Goal: Information Seeking & Learning: Learn about a topic

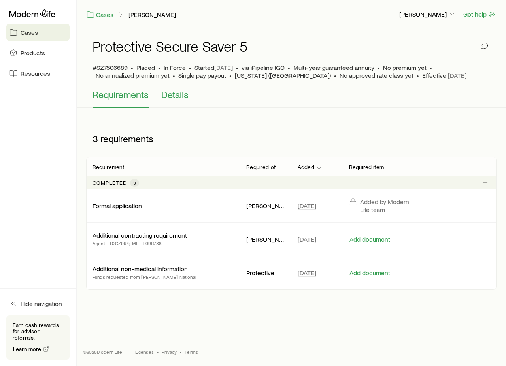
click at [180, 96] on span "Details" at bounding box center [174, 94] width 27 height 11
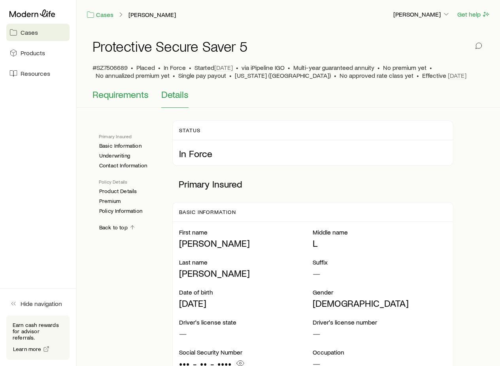
click at [126, 103] on button "Requirements" at bounding box center [121, 98] width 56 height 19
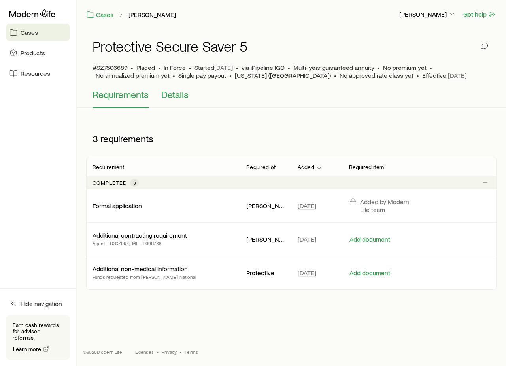
click at [188, 95] on span "Details" at bounding box center [174, 94] width 27 height 11
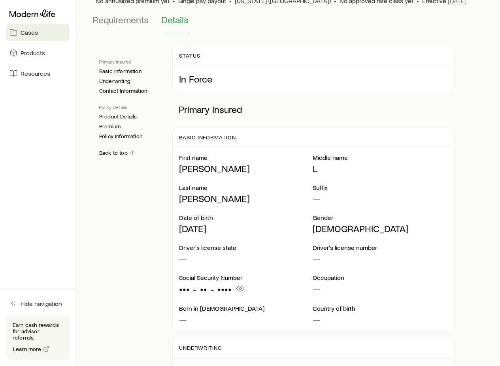
scroll to position [92, 0]
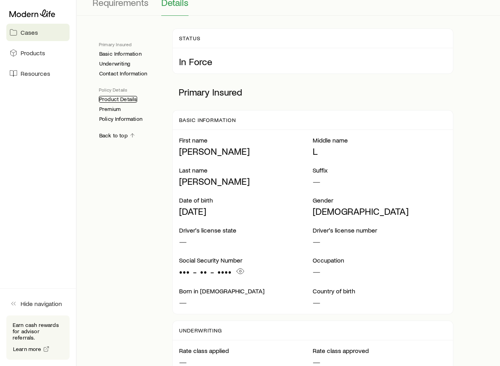
click at [118, 100] on link "Product Details" at bounding box center [118, 99] width 38 height 7
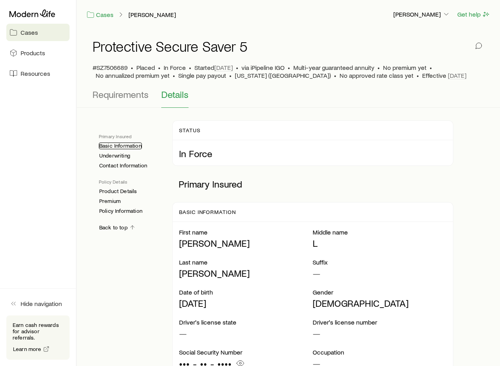
click at [128, 145] on link "Basic Information" at bounding box center [120, 146] width 43 height 7
